Goal: Task Accomplishment & Management: Complete application form

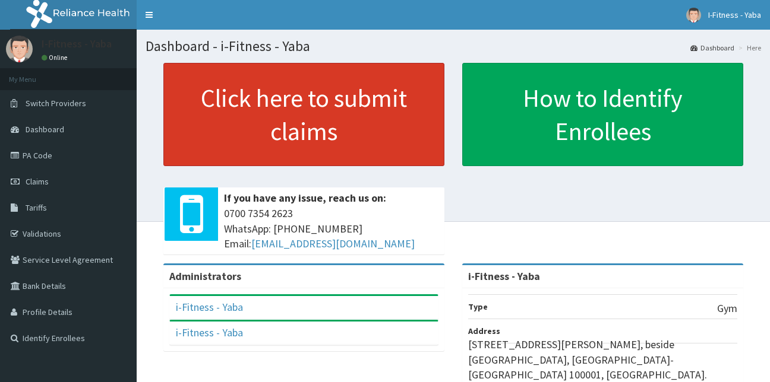
click at [349, 126] on link "Click here to submit claims" at bounding box center [303, 114] width 281 height 103
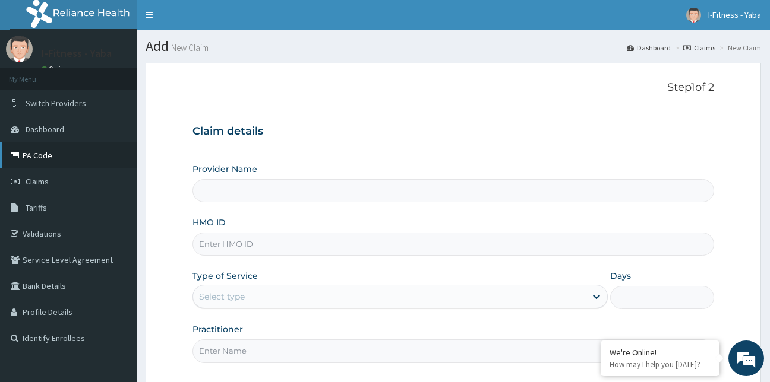
type input "i-Fitness - Yaba"
type input "1"
click at [37, 135] on link "Dashboard" at bounding box center [68, 129] width 137 height 26
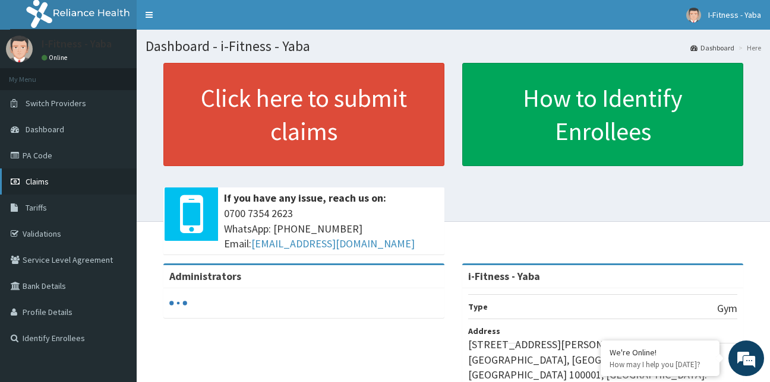
click at [33, 184] on span "Claims" at bounding box center [37, 181] width 23 height 11
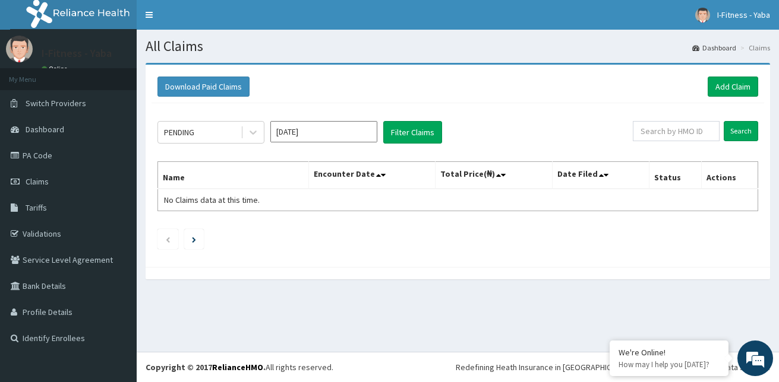
click at [328, 129] on input "[DATE]" at bounding box center [323, 131] width 107 height 21
click at [515, 212] on div "PENDING [DATE] Filter Claims Search Name Encounter Date Total Price(₦) Date Fil…" at bounding box center [457, 182] width 612 height 158
click at [414, 134] on button "Filter Claims" at bounding box center [412, 132] width 59 height 23
click at [713, 84] on link "Add Claim" at bounding box center [732, 87] width 50 height 20
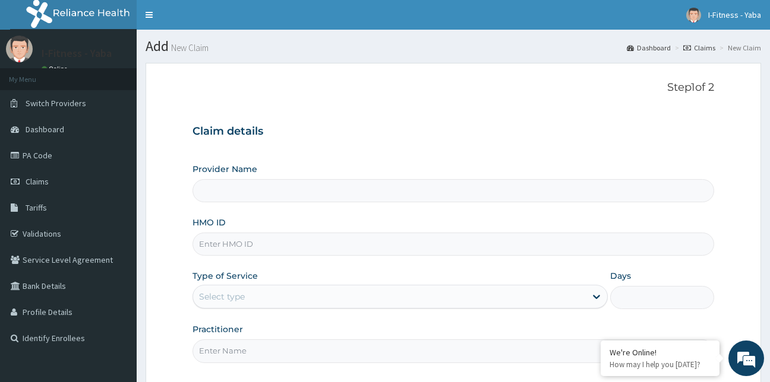
type input "i-Fitness - Yaba"
type input "1"
click at [310, 148] on div "Claim details Provider Name i-Fitness - Yaba HMO ID Type of Service Outpatient …" at bounding box center [453, 237] width 522 height 249
click at [271, 239] on input "HMO ID" at bounding box center [453, 244] width 522 height 23
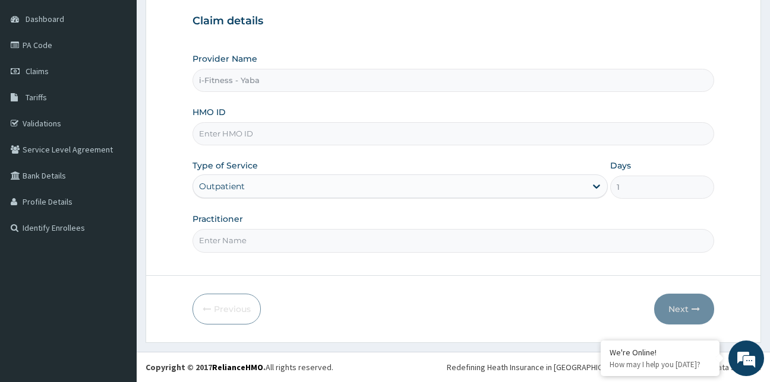
click at [265, 132] on input "HMO ID" at bounding box center [453, 133] width 522 height 23
paste input "SHA/10009/A"
type input "SHA/10009/A"
click at [237, 190] on div "Outpatient" at bounding box center [400, 187] width 416 height 24
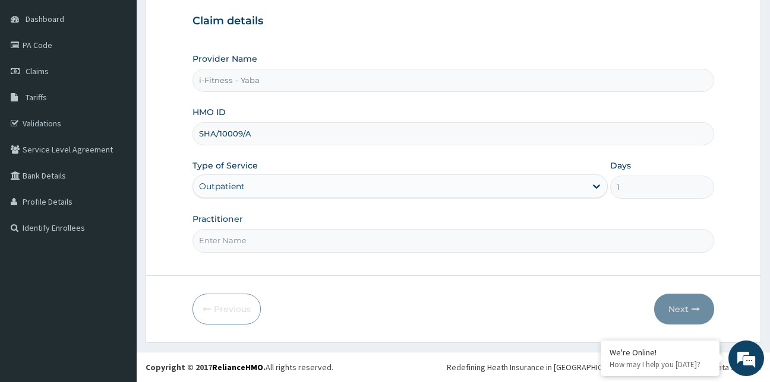
click at [295, 260] on form "Step 1 of 2 Claim details Provider Name i-Fitness - Yaba HMO ID SHA/10009/A Typ…" at bounding box center [452, 147] width 615 height 391
click at [230, 245] on input "Practitioner" at bounding box center [453, 240] width 522 height 23
click at [230, 239] on input "Practitioner" at bounding box center [453, 240] width 522 height 23
type input "o"
click at [220, 241] on input "Olushola Ajayi" at bounding box center [453, 240] width 522 height 23
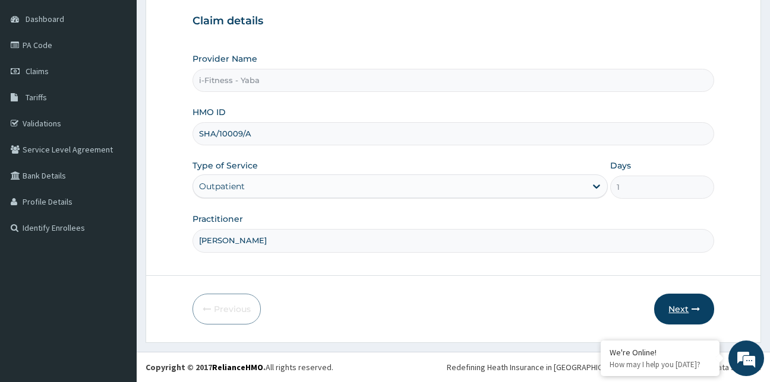
type input "Olusola Ajayi"
click at [673, 307] on button "Next" at bounding box center [684, 309] width 60 height 31
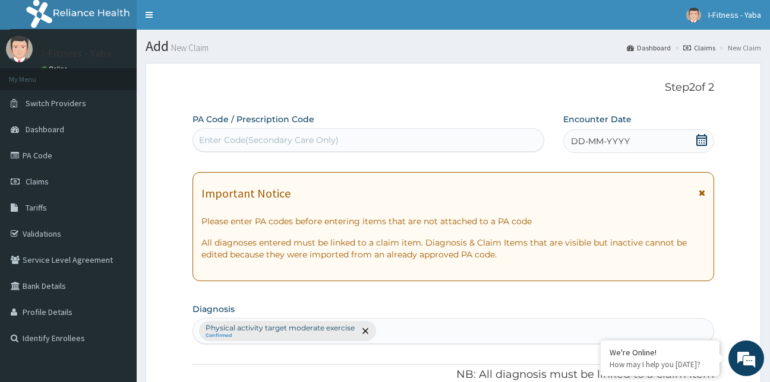
click at [327, 143] on div "Enter Code(Secondary Care Only)" at bounding box center [269, 140] width 140 height 12
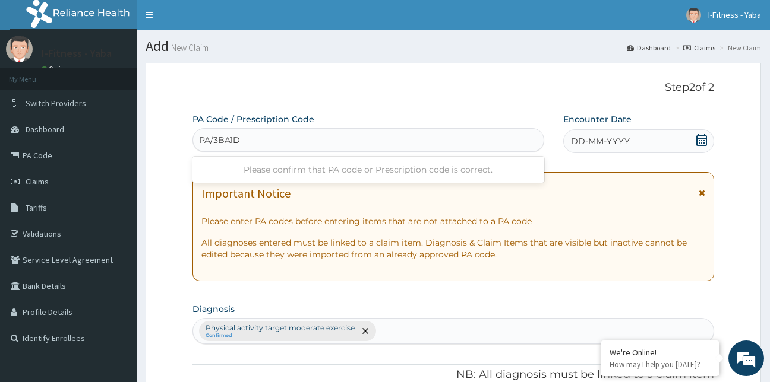
type input "PA/3BA1DE"
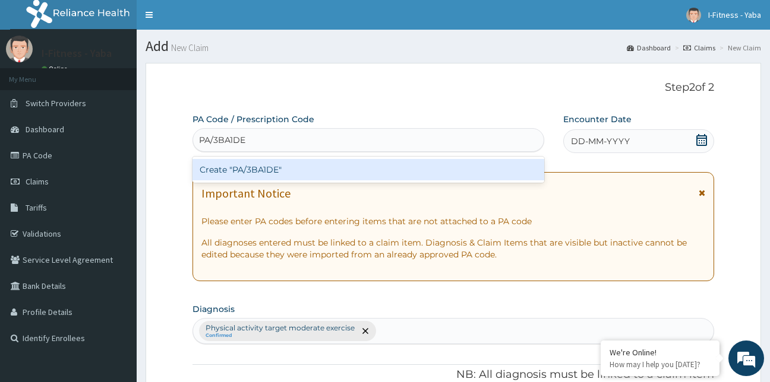
click at [250, 163] on div "Create "PA/3BA1DE"" at bounding box center [368, 169] width 352 height 21
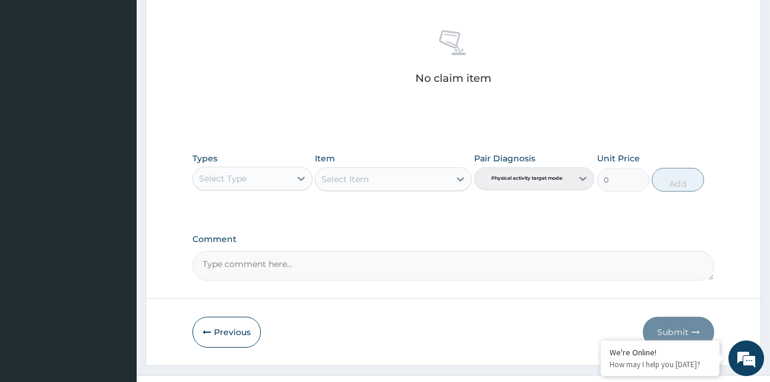
scroll to position [474, 0]
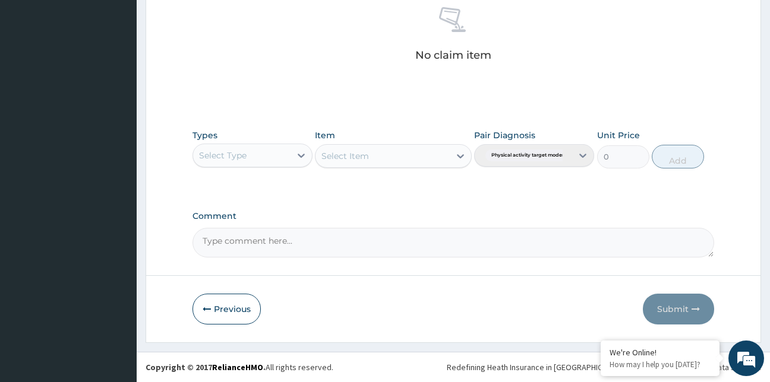
click at [271, 236] on textarea "Comment" at bounding box center [453, 243] width 522 height 30
click at [267, 156] on div "Select Type" at bounding box center [241, 155] width 97 height 19
click at [416, 224] on div "Comment" at bounding box center [453, 234] width 522 height 46
click at [459, 154] on div "Select Item" at bounding box center [393, 156] width 157 height 24
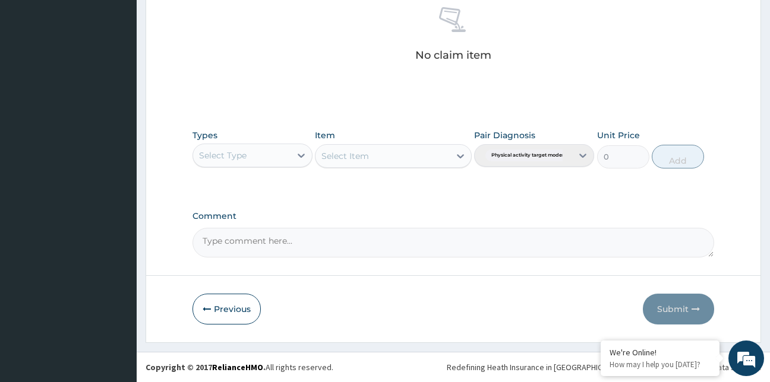
click at [459, 154] on div "Select Item" at bounding box center [393, 156] width 157 height 24
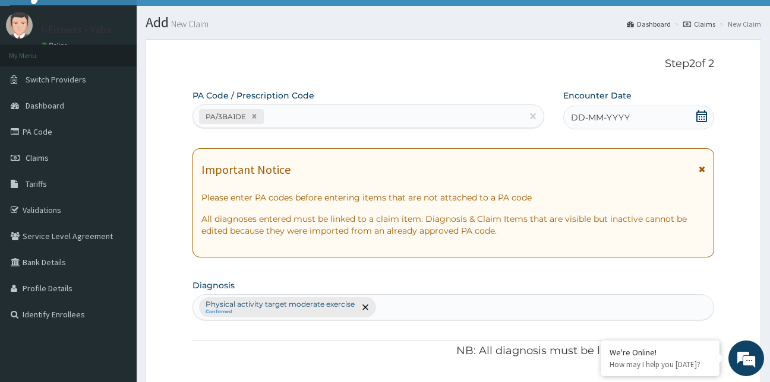
scroll to position [0, 0]
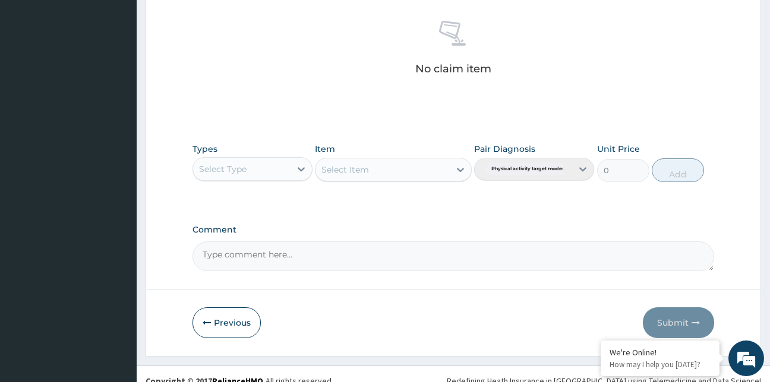
scroll to position [474, 0]
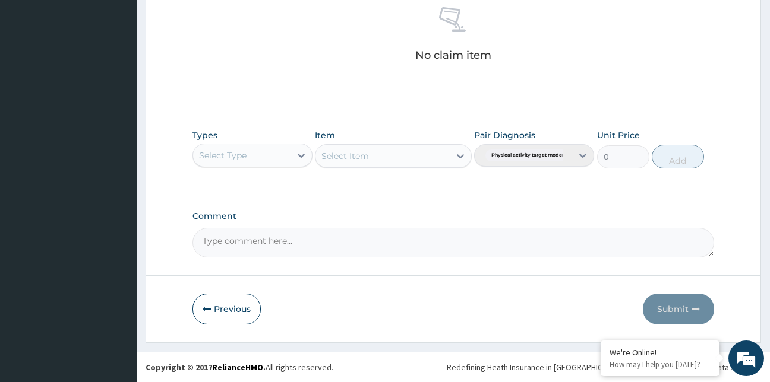
click at [247, 298] on button "Previous" at bounding box center [226, 309] width 68 height 31
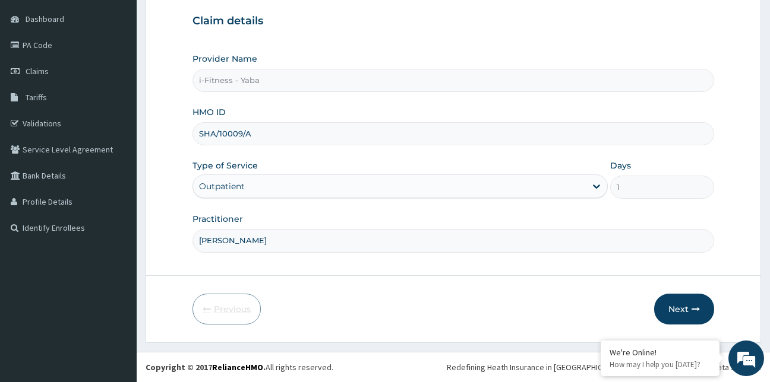
scroll to position [110, 0]
click at [211, 243] on input "Olusola Ajayi" at bounding box center [453, 240] width 522 height 23
type input "Sola Ajayi"
drag, startPoint x: 198, startPoint y: 133, endPoint x: 267, endPoint y: 133, distance: 68.9
click at [267, 133] on input "SHA/10009/A" at bounding box center [453, 133] width 522 height 23
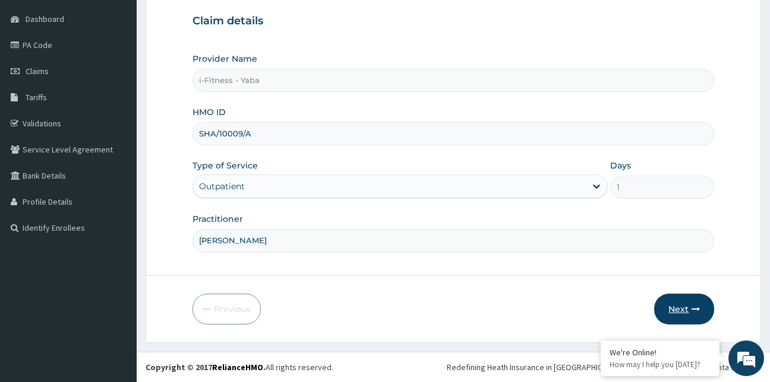
click at [682, 302] on button "Next" at bounding box center [684, 309] width 60 height 31
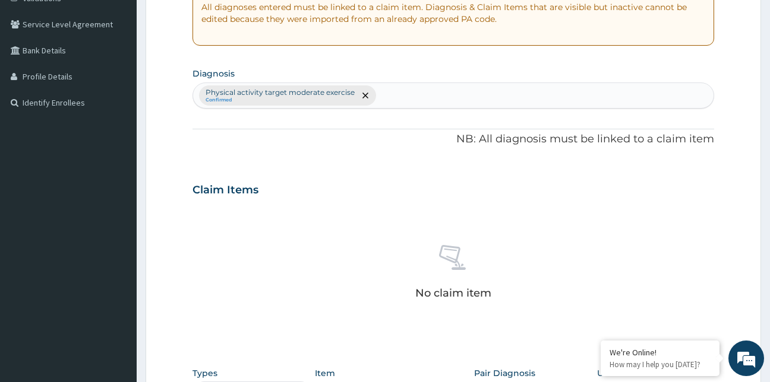
scroll to position [0, 0]
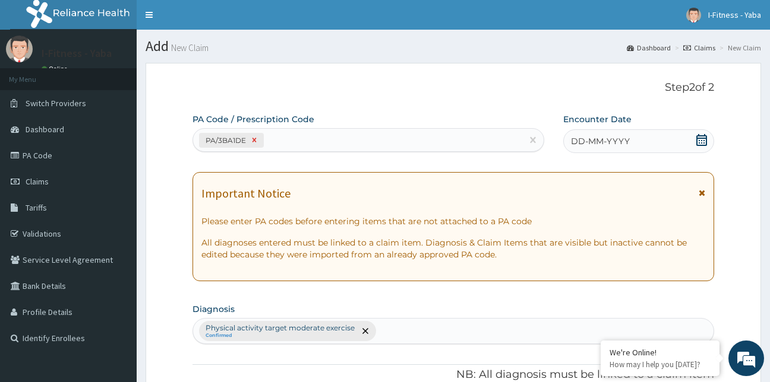
click at [255, 138] on icon at bounding box center [254, 140] width 8 height 8
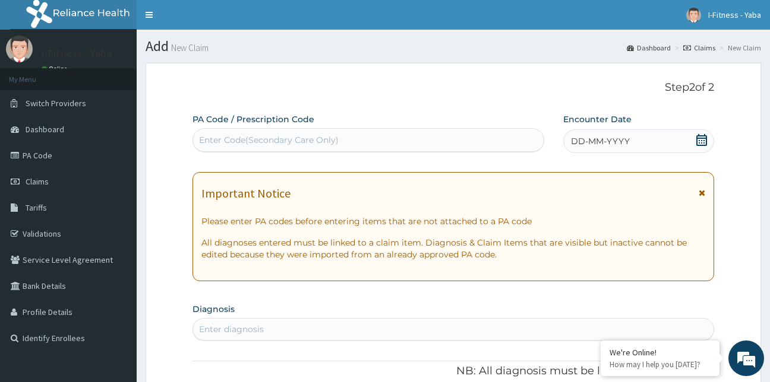
click at [227, 136] on div "Enter Code(Secondary Care Only)" at bounding box center [269, 140] width 140 height 12
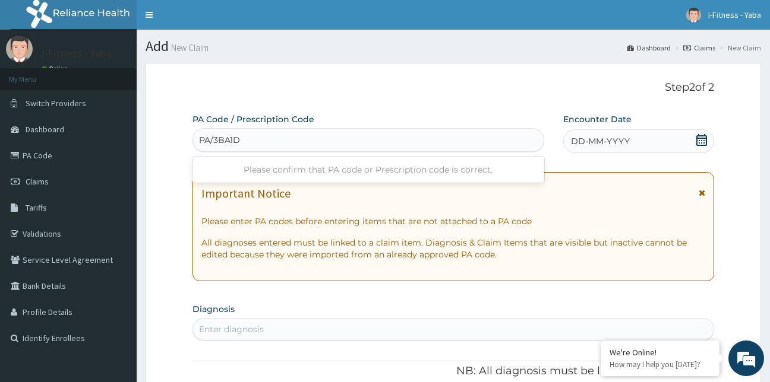
type input "PA/3BA1DE"
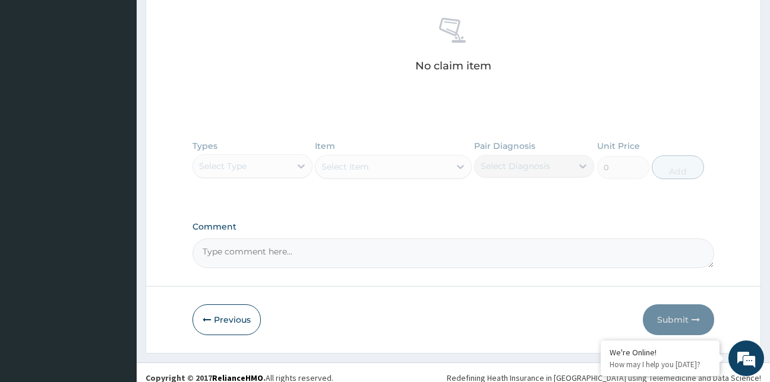
scroll to position [470, 0]
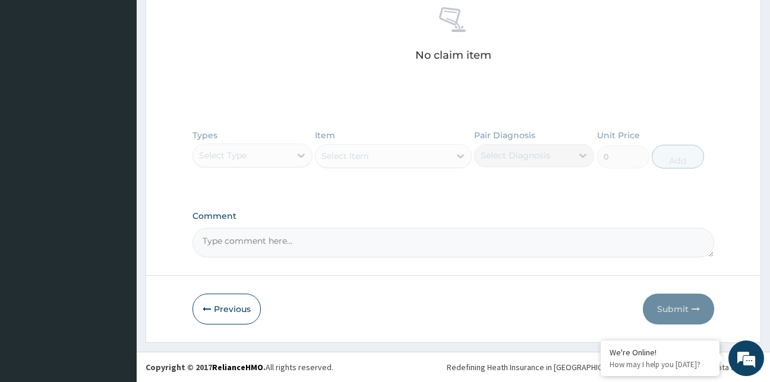
click at [295, 166] on div "Types Select Type Item Select Item Pair Diagnosis Select Diagnosis Unit Price 0…" at bounding box center [453, 158] width 522 height 69
click at [293, 235] on textarea "Comment" at bounding box center [453, 243] width 522 height 30
click at [285, 98] on div "No claim item" at bounding box center [453, 36] width 522 height 137
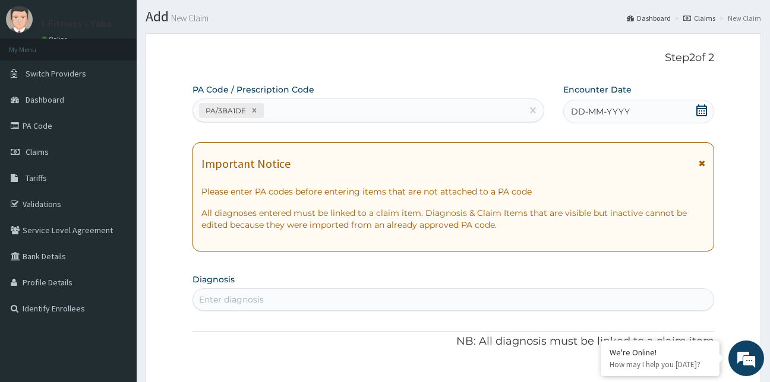
scroll to position [0, 0]
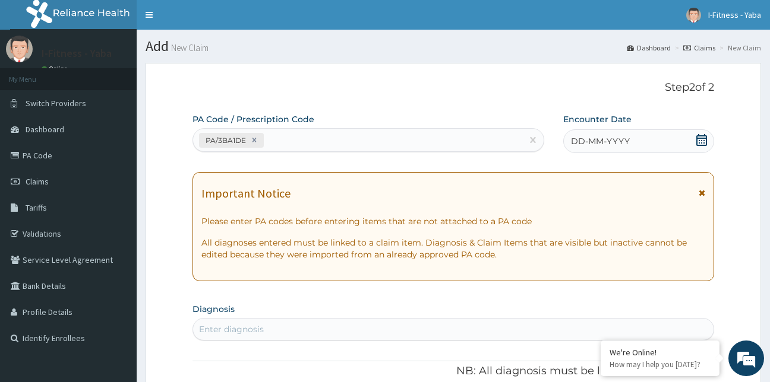
click at [349, 243] on p "All diagnoses entered must be linked to a claim item. Diagnosis & Claim Items t…" at bounding box center [453, 249] width 504 height 24
click at [374, 321] on div "Enter diagnosis" at bounding box center [453, 329] width 522 height 23
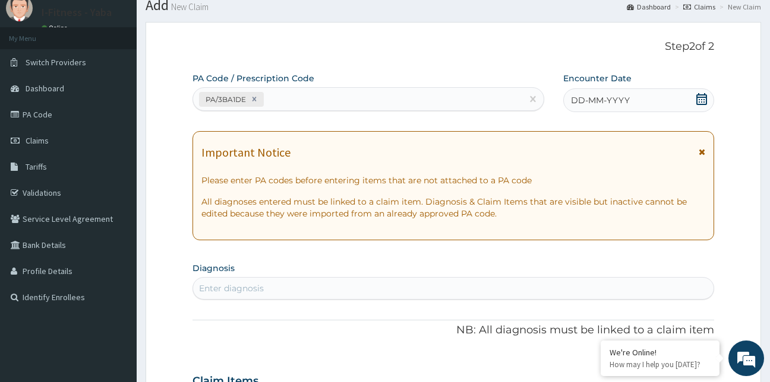
scroll to position [40, 0]
click at [222, 268] on label "Diagnosis" at bounding box center [213, 269] width 42 height 12
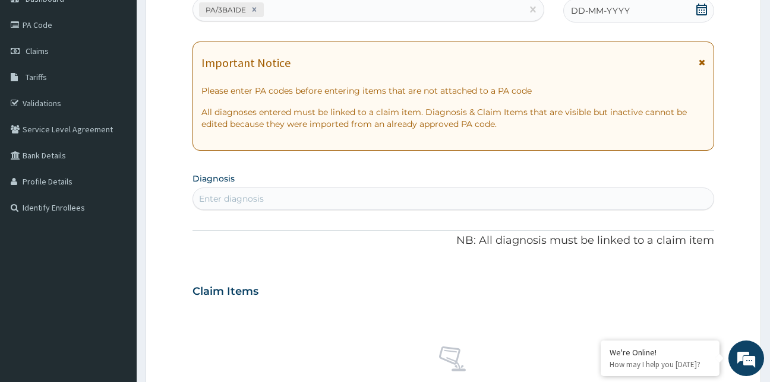
scroll to position [138, 0]
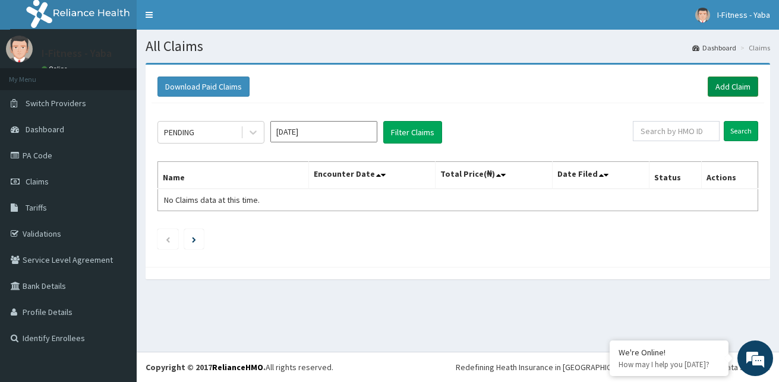
click at [715, 83] on link "Add Claim" at bounding box center [732, 87] width 50 height 20
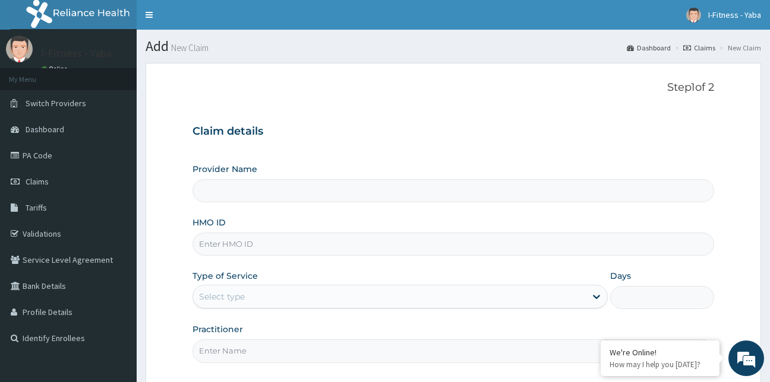
type input "i-Fitness - Yaba"
type input "1"
click at [258, 186] on input "i-Fitness - Yaba" at bounding box center [453, 190] width 522 height 23
click at [223, 203] on div "Provider Name i-Fitness - Yaba HMO ID Type of Service Outpatient Days 1 Practit…" at bounding box center [453, 263] width 522 height 200
click at [251, 206] on div "Provider Name i-Fitness - Yaba HMO ID Type of Service Outpatient Days 1 Practit…" at bounding box center [453, 263] width 522 height 200
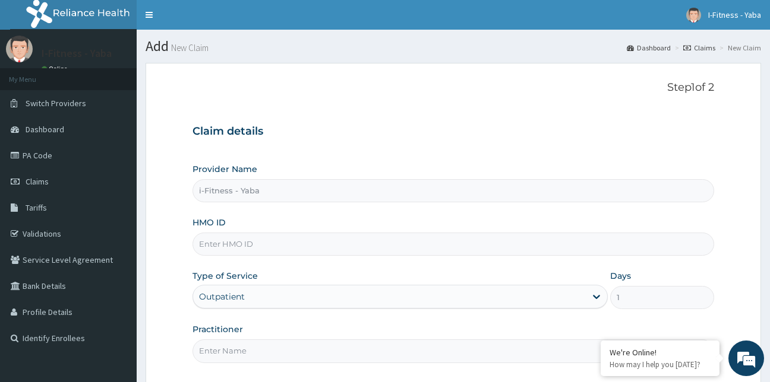
click at [216, 245] on input "HMO ID" at bounding box center [453, 244] width 522 height 23
paste input "SHA/10009/A"
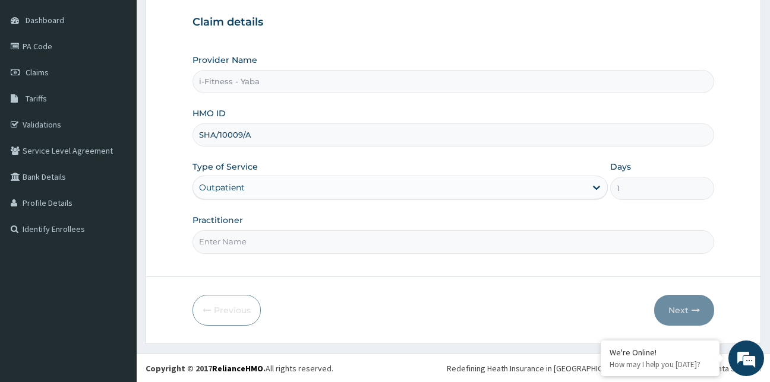
scroll to position [110, 0]
type input "SHA/10009/A"
click at [239, 242] on input "Practitioner" at bounding box center [453, 240] width 522 height 23
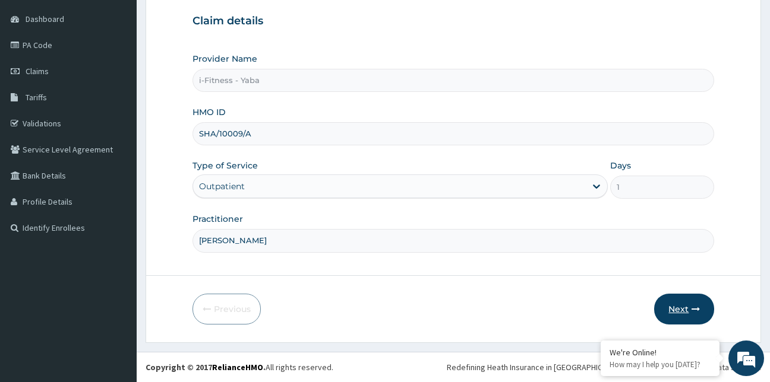
type input "PHILOMENA IREK"
click at [672, 311] on button "Next" at bounding box center [684, 309] width 60 height 31
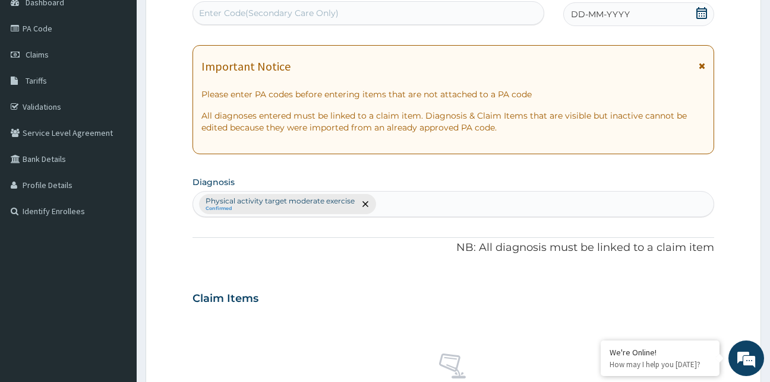
scroll to position [0, 0]
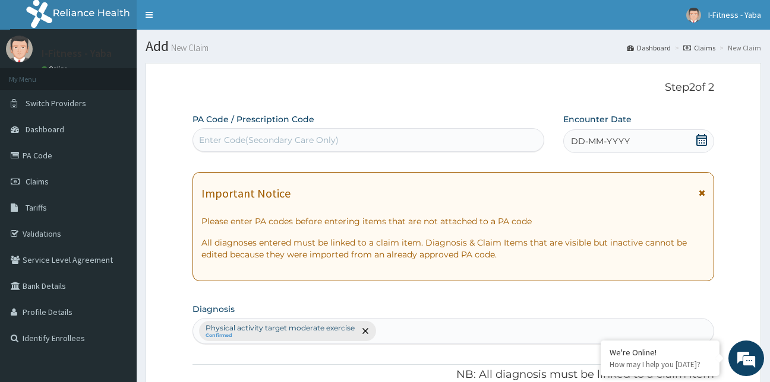
click at [289, 141] on div "Enter Code(Secondary Care Only)" at bounding box center [269, 140] width 140 height 12
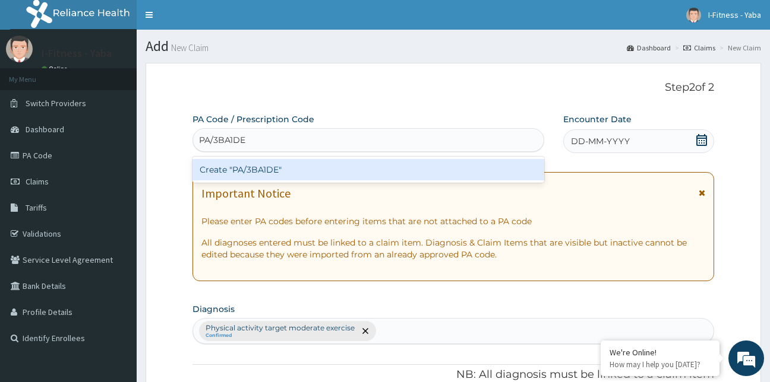
type input "PA/3BA1DE"
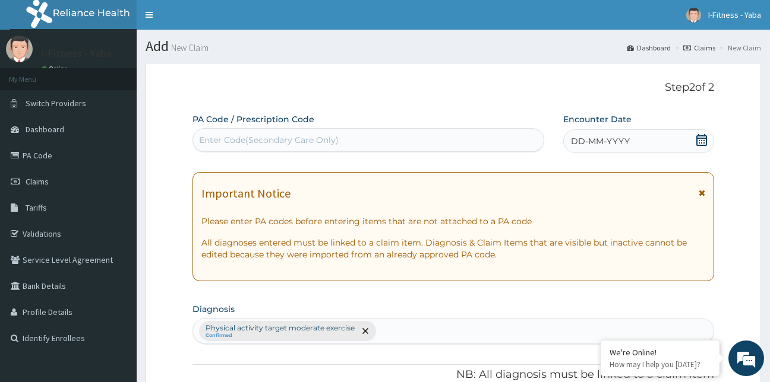
click at [284, 135] on div "Enter Code(Secondary Care Only)" at bounding box center [269, 140] width 140 height 12
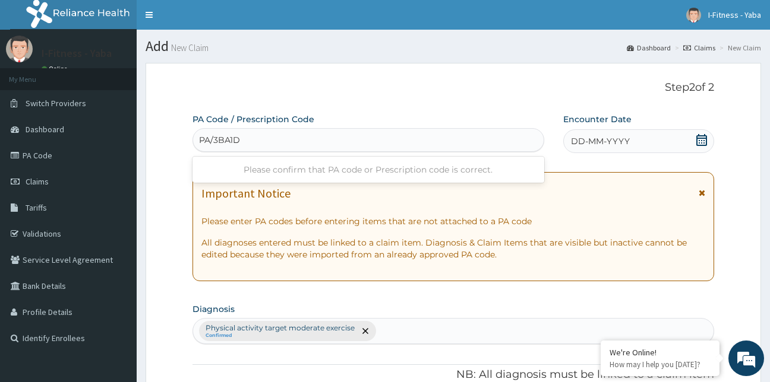
type input "PA/3BA1DE"
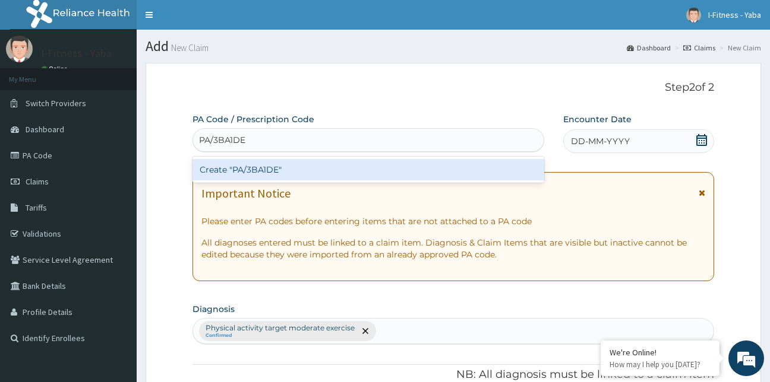
click at [260, 162] on div "Create "PA/3BA1DE"" at bounding box center [368, 169] width 352 height 21
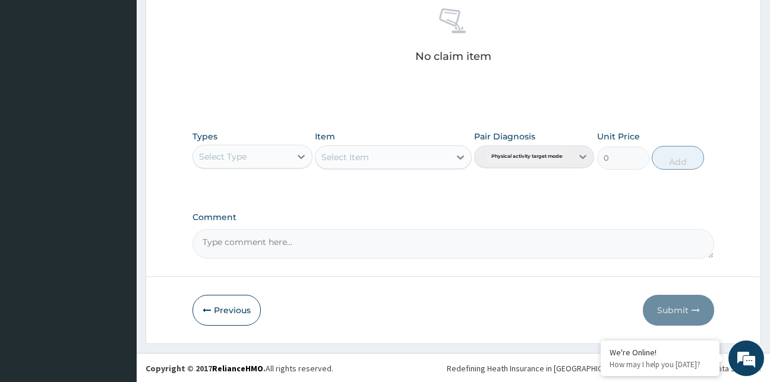
scroll to position [474, 0]
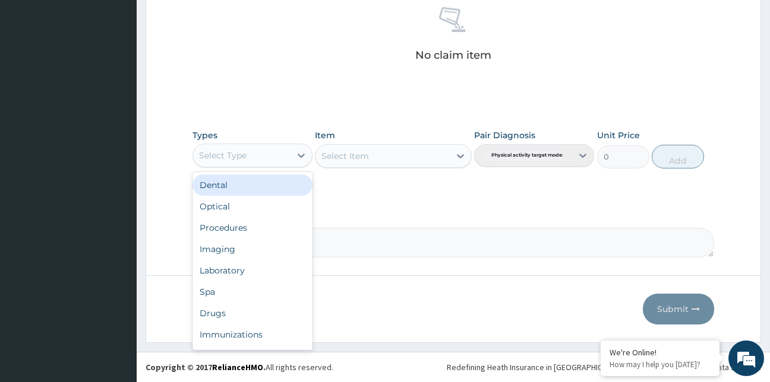
click at [215, 153] on div "Select Type" at bounding box center [223, 156] width 48 height 12
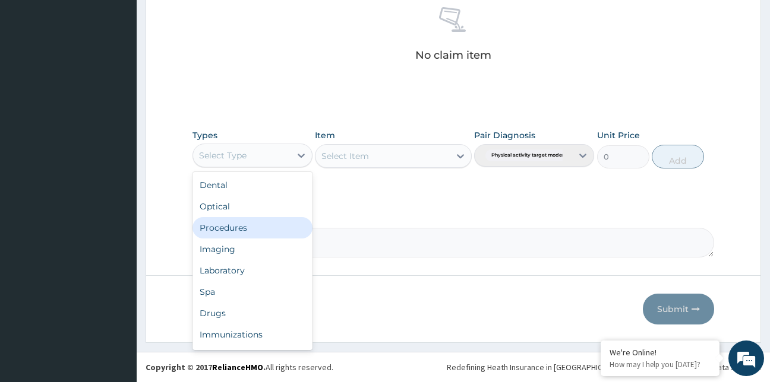
type input "G"
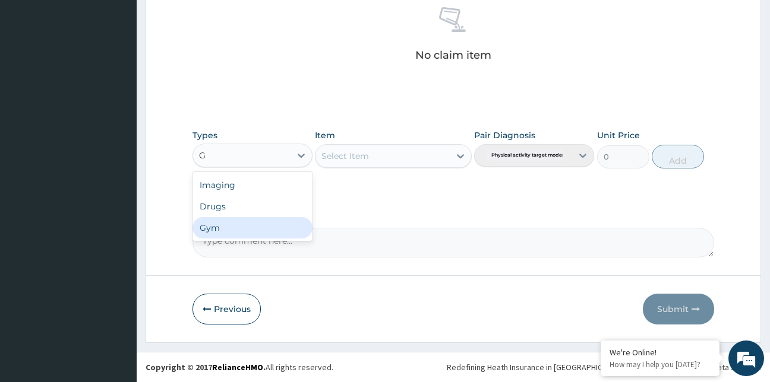
click at [211, 220] on div "Gym" at bounding box center [252, 227] width 120 height 21
click at [355, 151] on div "Select Item" at bounding box center [345, 156] width 48 height 12
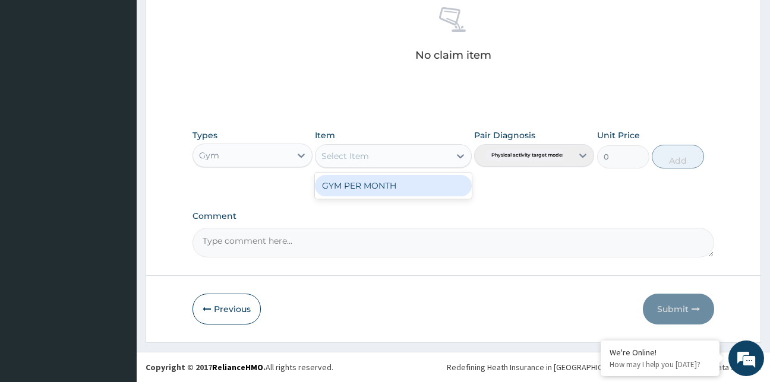
click at [353, 180] on div "GYM PER MONTH" at bounding box center [393, 185] width 157 height 21
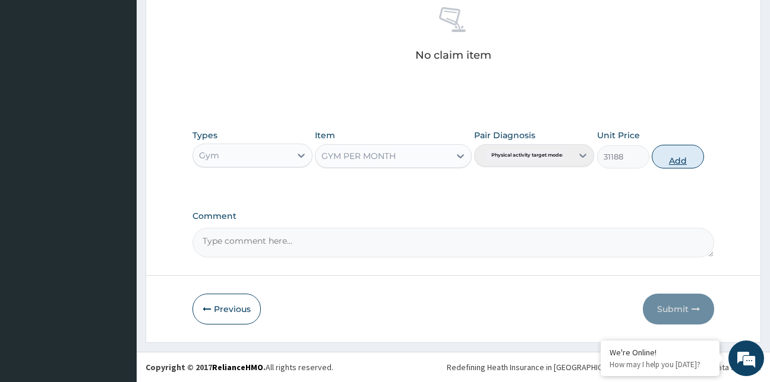
click at [682, 160] on button "Add" at bounding box center [677, 157] width 52 height 24
type input "0"
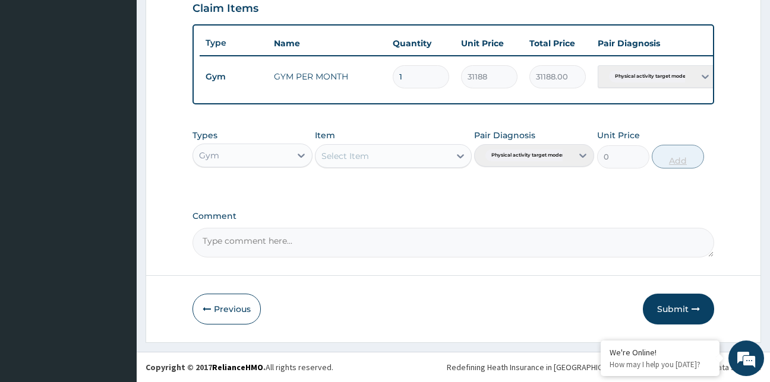
scroll to position [426, 0]
click at [662, 303] on button "Submit" at bounding box center [678, 309] width 71 height 31
click at [669, 305] on button "Submit" at bounding box center [678, 309] width 71 height 31
click at [669, 311] on button "Submit" at bounding box center [678, 309] width 71 height 31
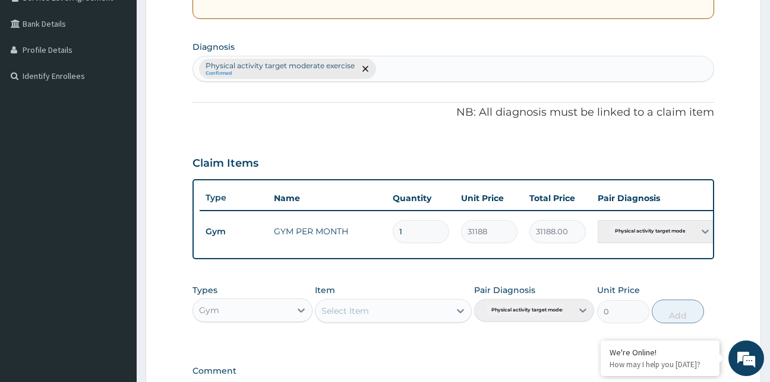
scroll to position [262, 0]
click at [587, 232] on td "31188.00" at bounding box center [557, 232] width 68 height 35
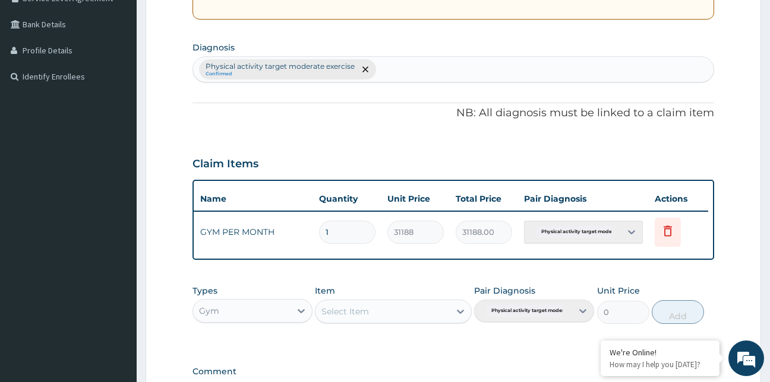
scroll to position [0, 74]
click at [586, 321] on div "Pair Diagnosis Physical activity target moder..." at bounding box center [534, 304] width 120 height 39
click at [581, 321] on div "Pair Diagnosis Physical activity target moder..." at bounding box center [534, 304] width 120 height 39
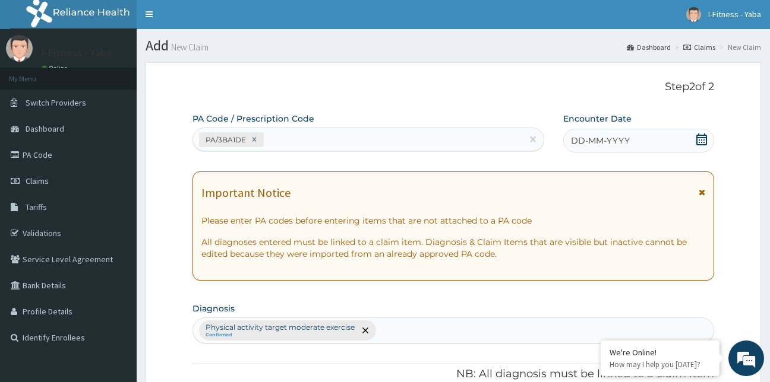
scroll to position [0, 0]
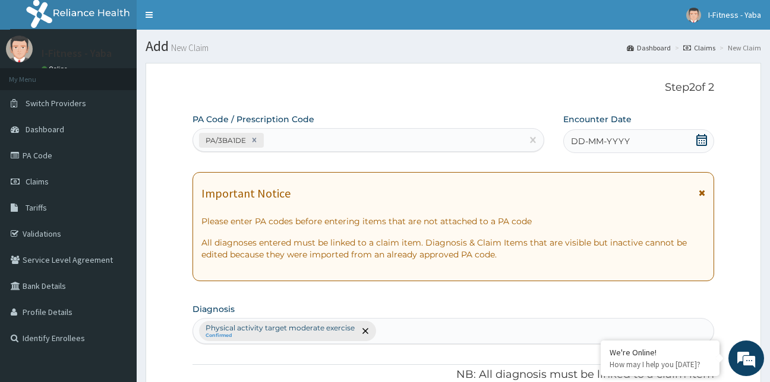
click at [702, 137] on icon at bounding box center [701, 140] width 12 height 12
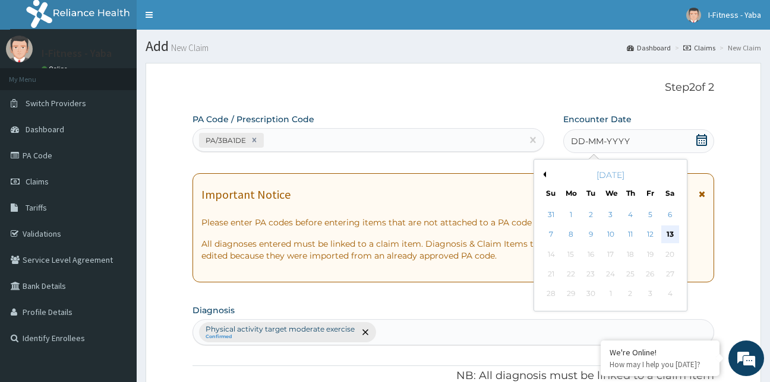
click at [673, 229] on div "13" at bounding box center [670, 235] width 18 height 18
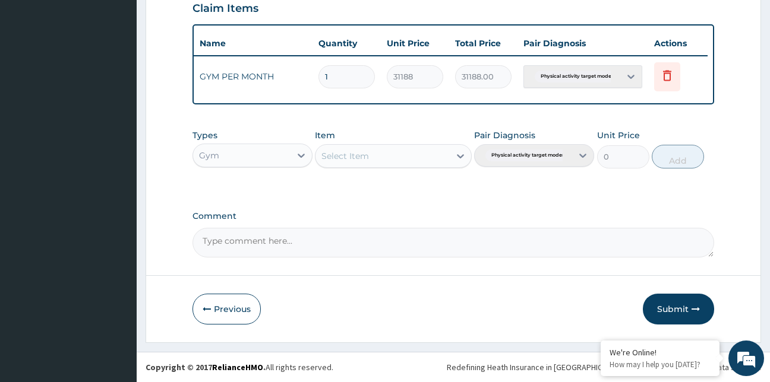
scroll to position [426, 0]
click at [677, 311] on button "Submit" at bounding box center [678, 309] width 71 height 31
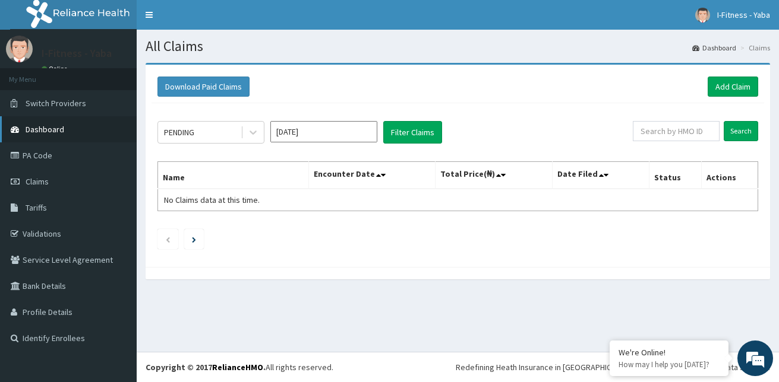
click at [56, 128] on span "Dashboard" at bounding box center [45, 129] width 39 height 11
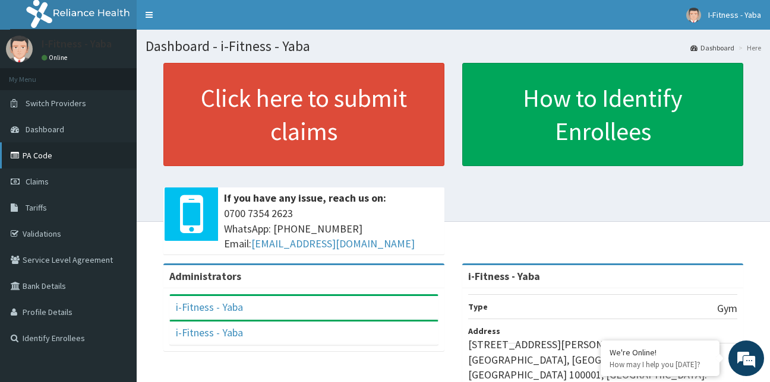
click at [41, 158] on link "PA Code" at bounding box center [68, 156] width 137 height 26
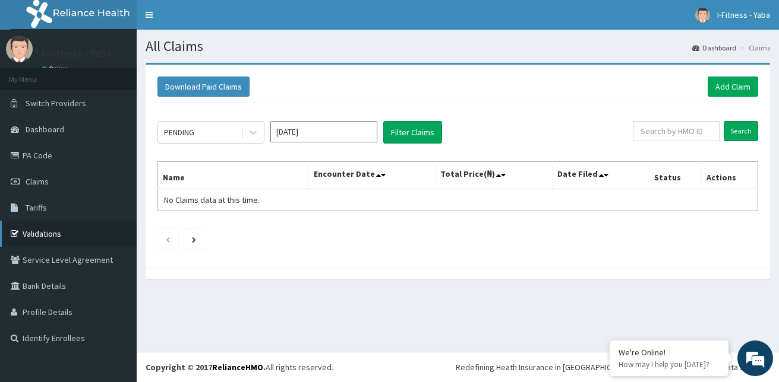
click at [48, 235] on link "Validations" at bounding box center [68, 234] width 137 height 26
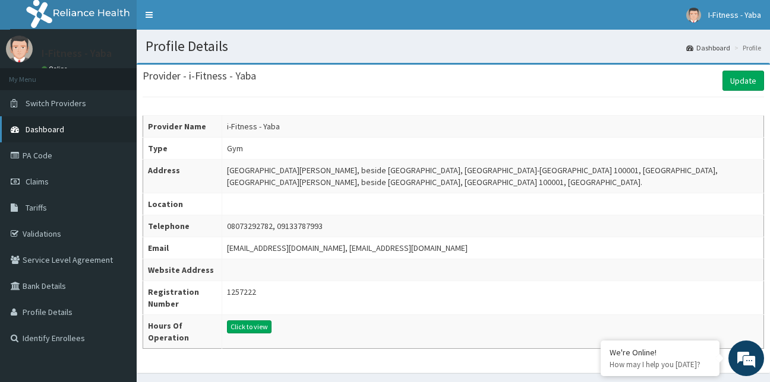
click at [40, 127] on span "Dashboard" at bounding box center [45, 129] width 39 height 11
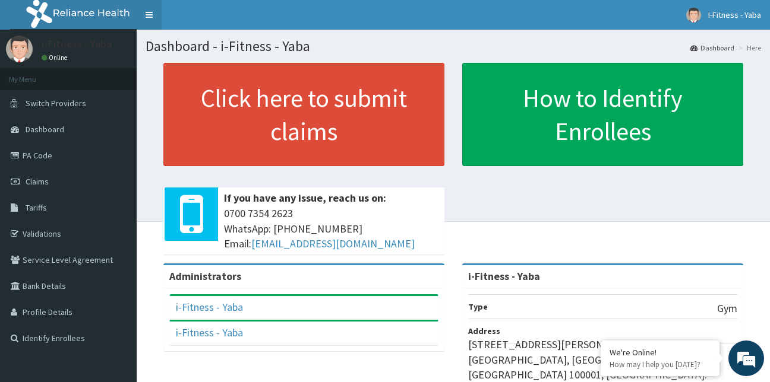
click at [150, 17] on link "Toggle navigation" at bounding box center [149, 15] width 25 height 30
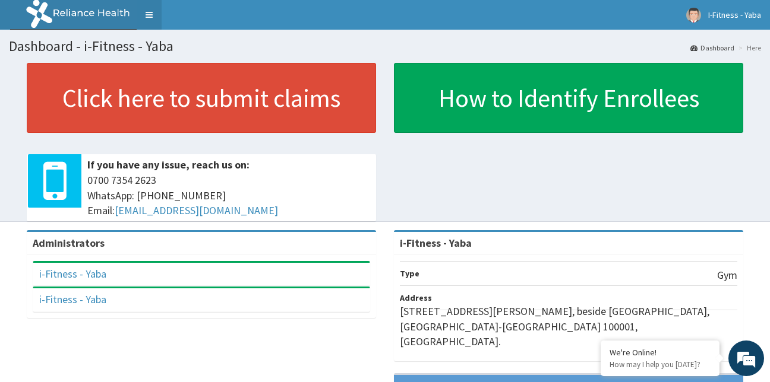
click at [150, 17] on link "Toggle navigation" at bounding box center [149, 15] width 25 height 30
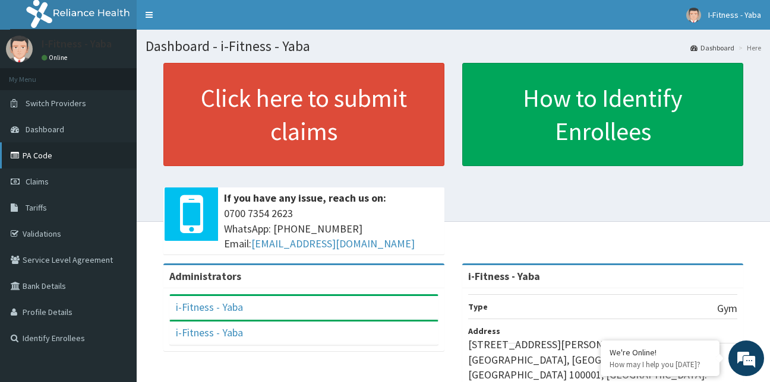
click at [40, 154] on link "PA Code" at bounding box center [68, 156] width 137 height 26
click at [63, 13] on img at bounding box center [84, 15] width 148 height 30
